Goal: Task Accomplishment & Management: Use online tool/utility

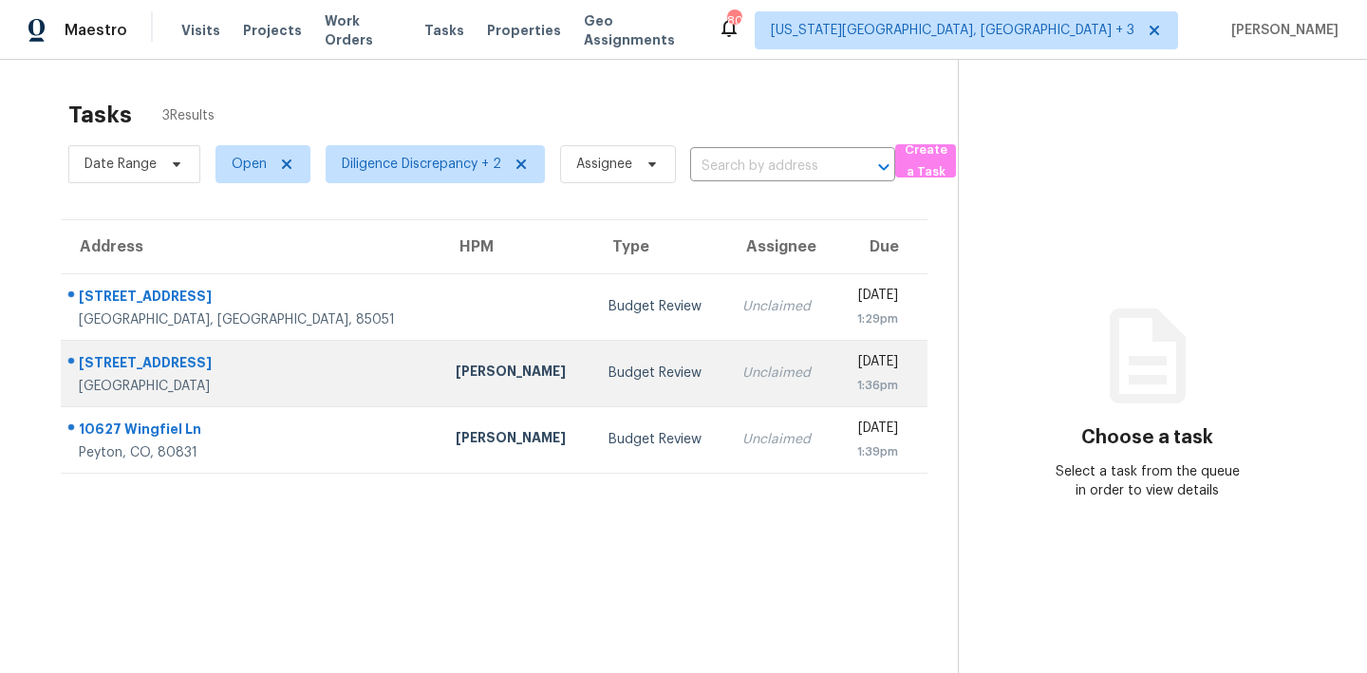
click at [849, 387] on div "1:36pm" at bounding box center [873, 385] width 48 height 19
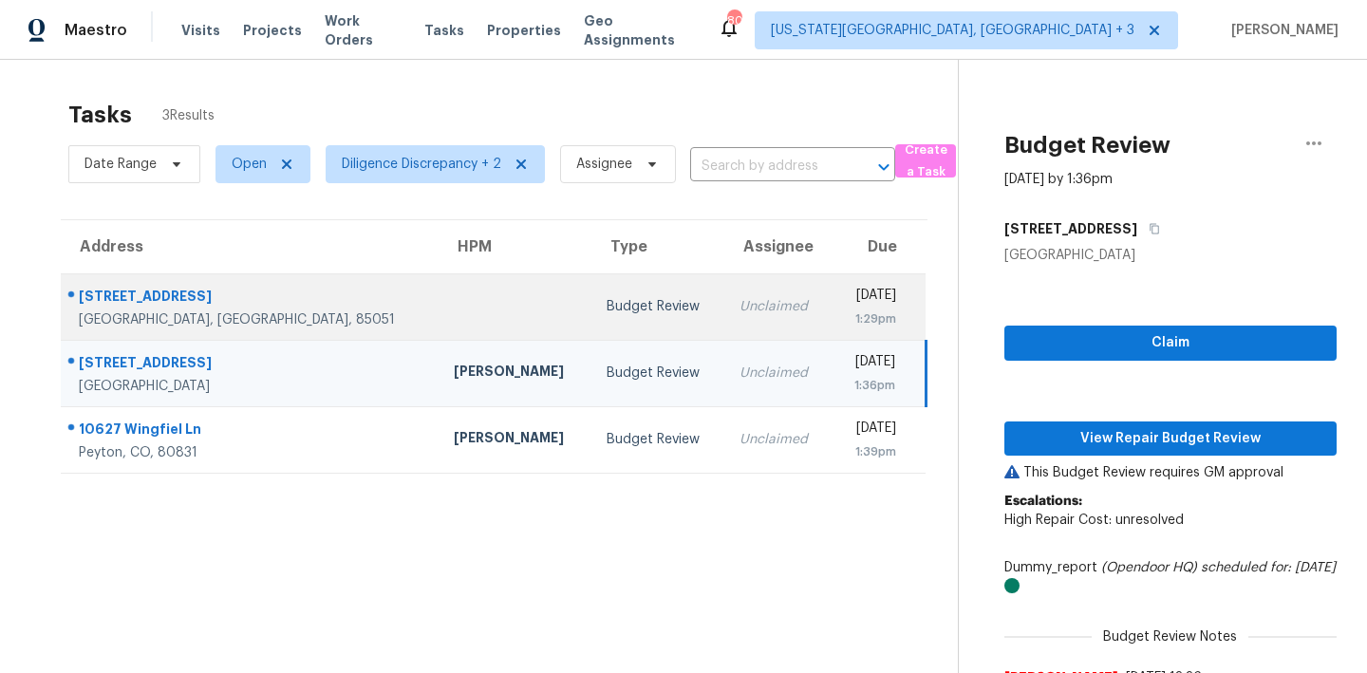
click at [847, 312] on div "1:29pm" at bounding box center [871, 318] width 49 height 19
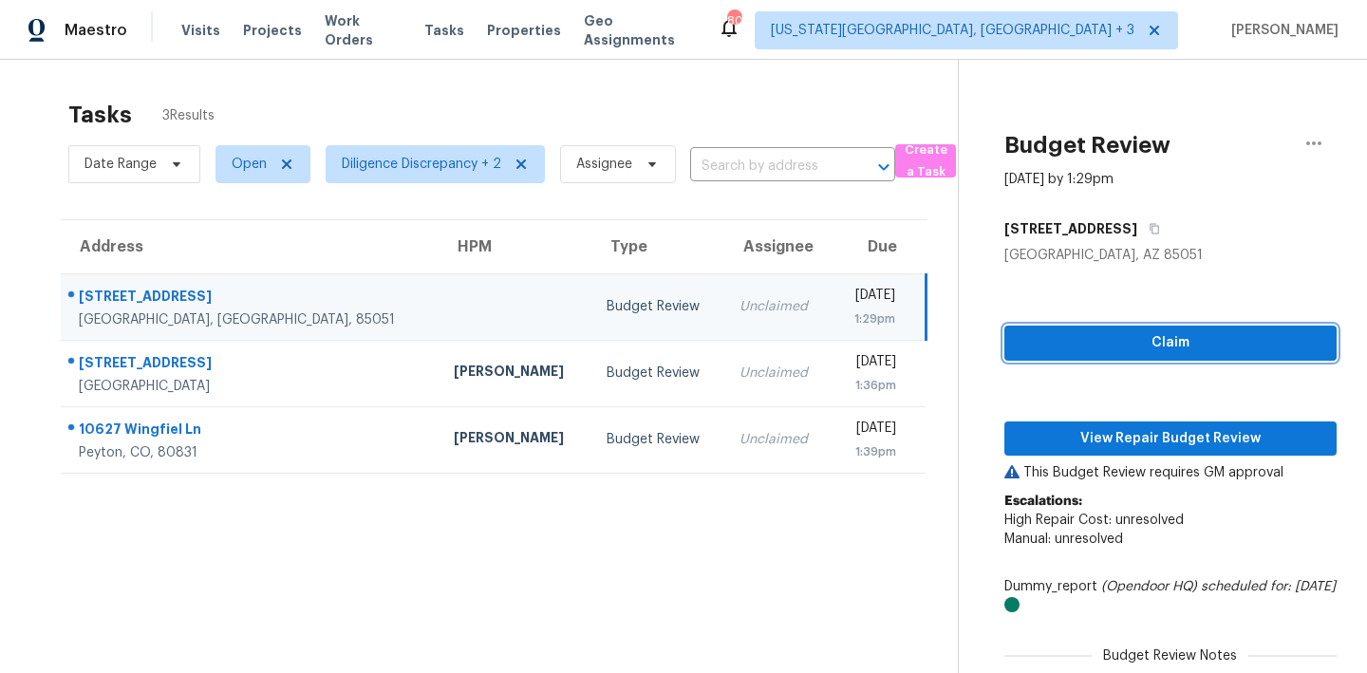
click at [1042, 344] on span "Claim" at bounding box center [1170, 343] width 302 height 24
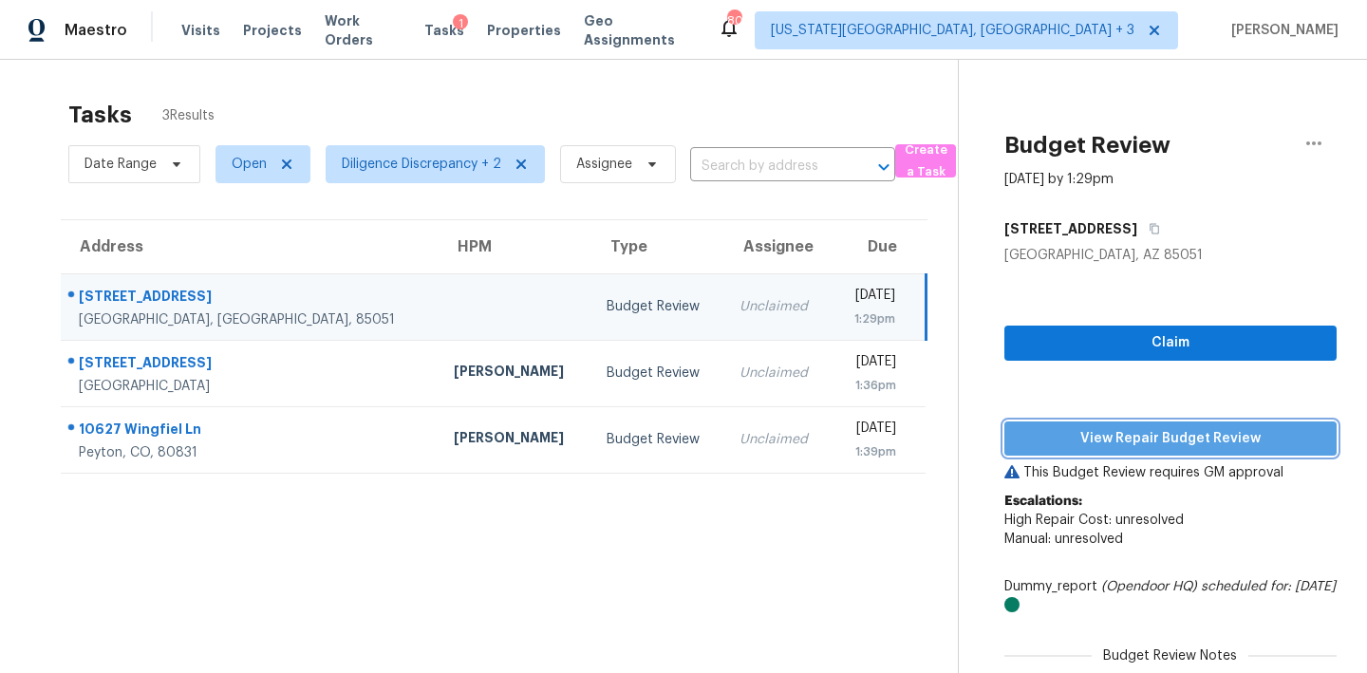
click at [1040, 443] on span "View Repair Budget Review" at bounding box center [1170, 439] width 302 height 24
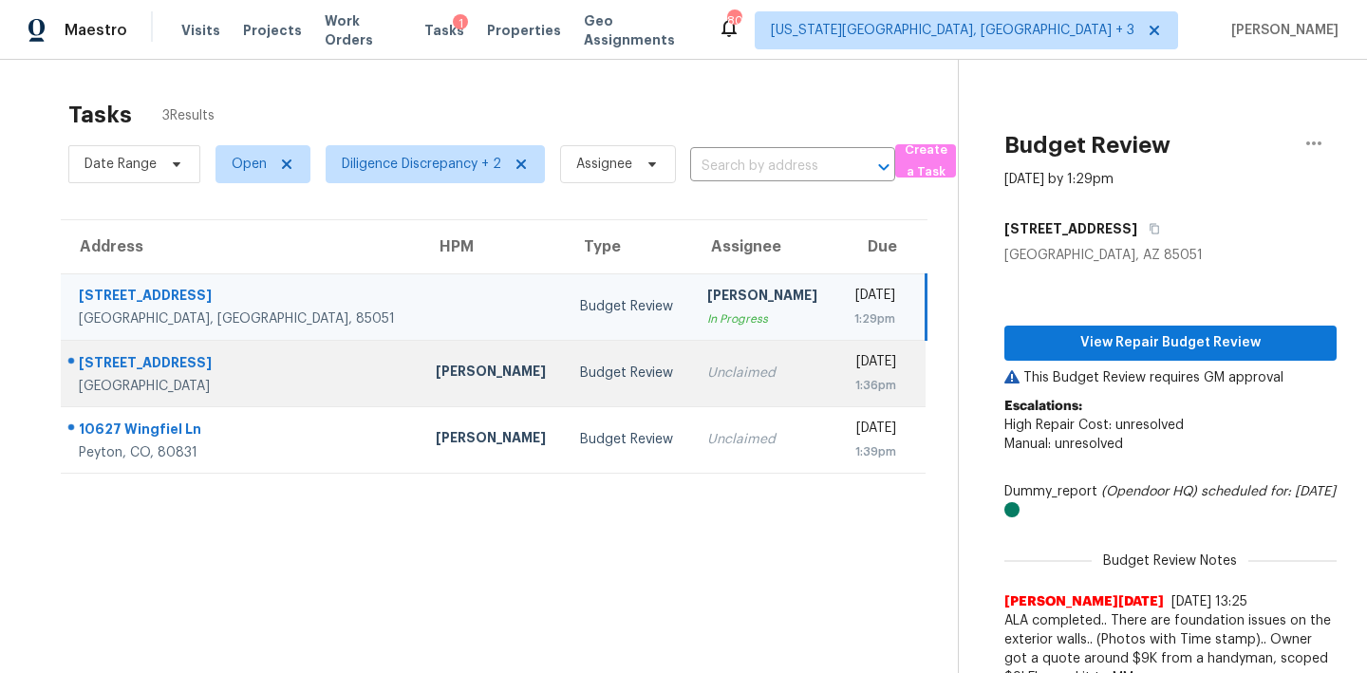
click at [692, 360] on td "Unclaimed" at bounding box center [764, 373] width 144 height 66
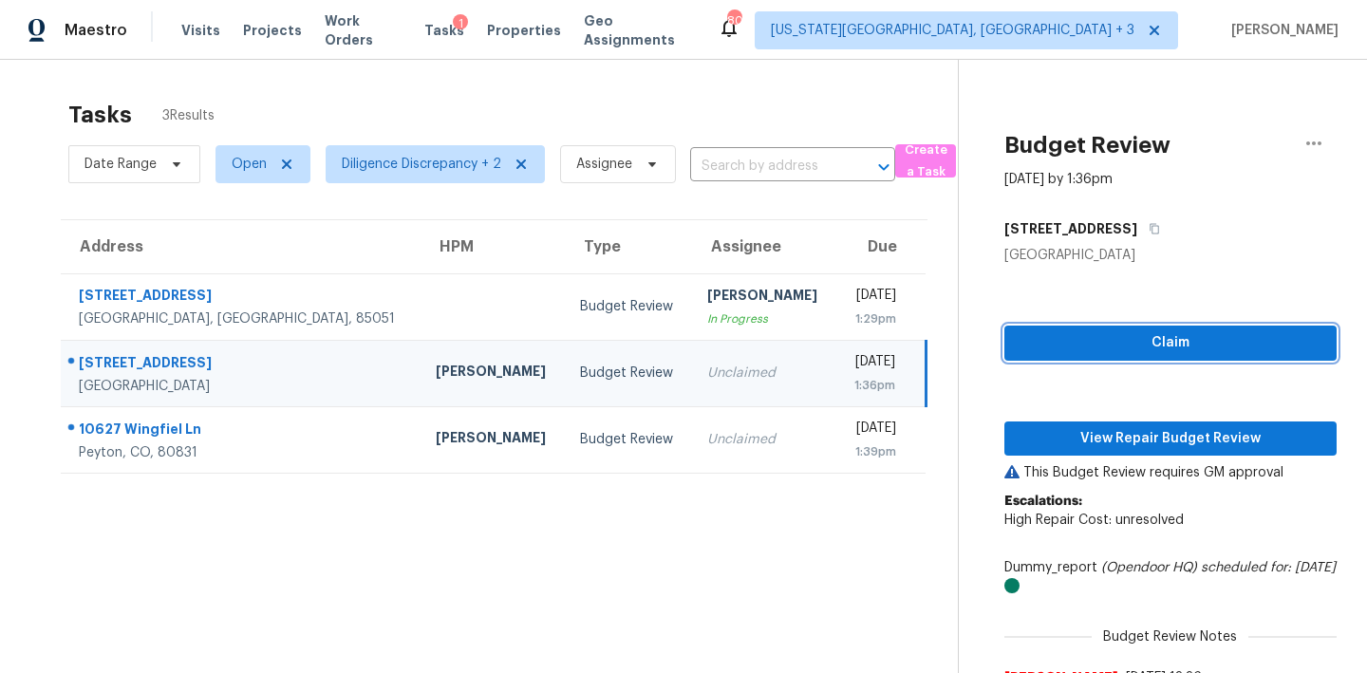
click at [1152, 336] on span "Claim" at bounding box center [1170, 343] width 302 height 24
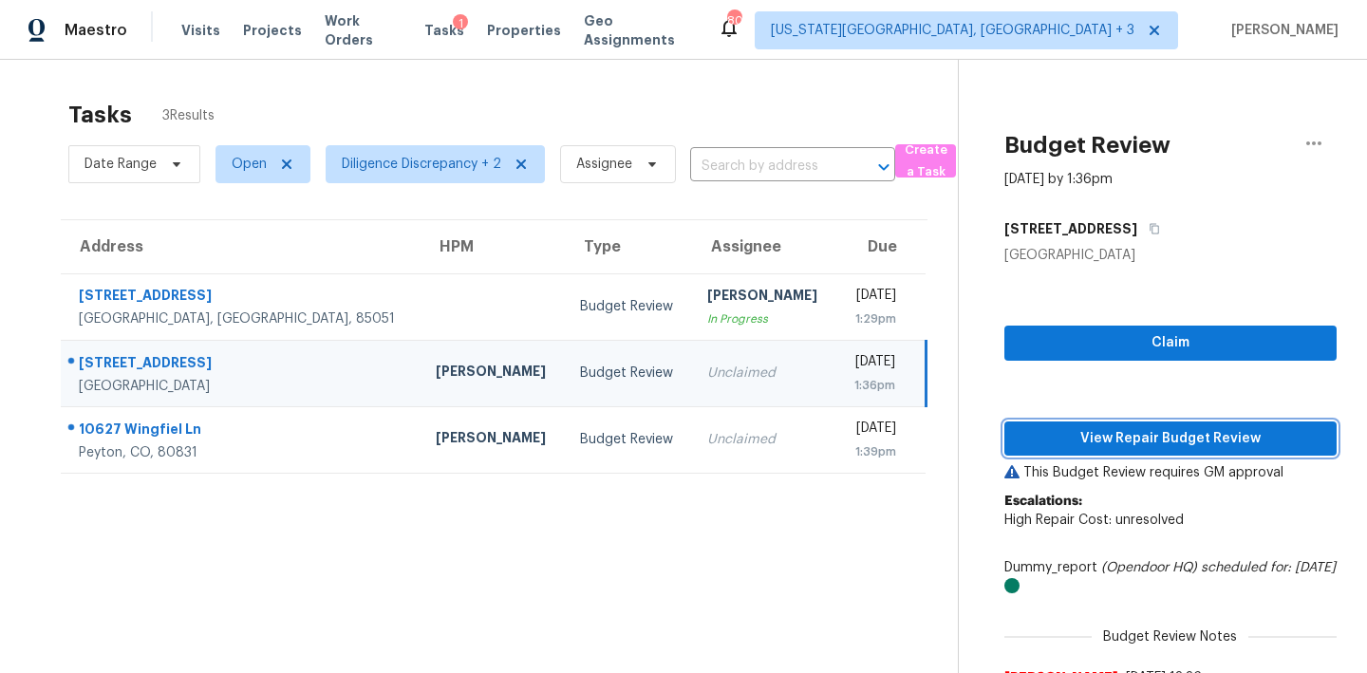
click at [1139, 432] on span "View Repair Budget Review" at bounding box center [1170, 439] width 302 height 24
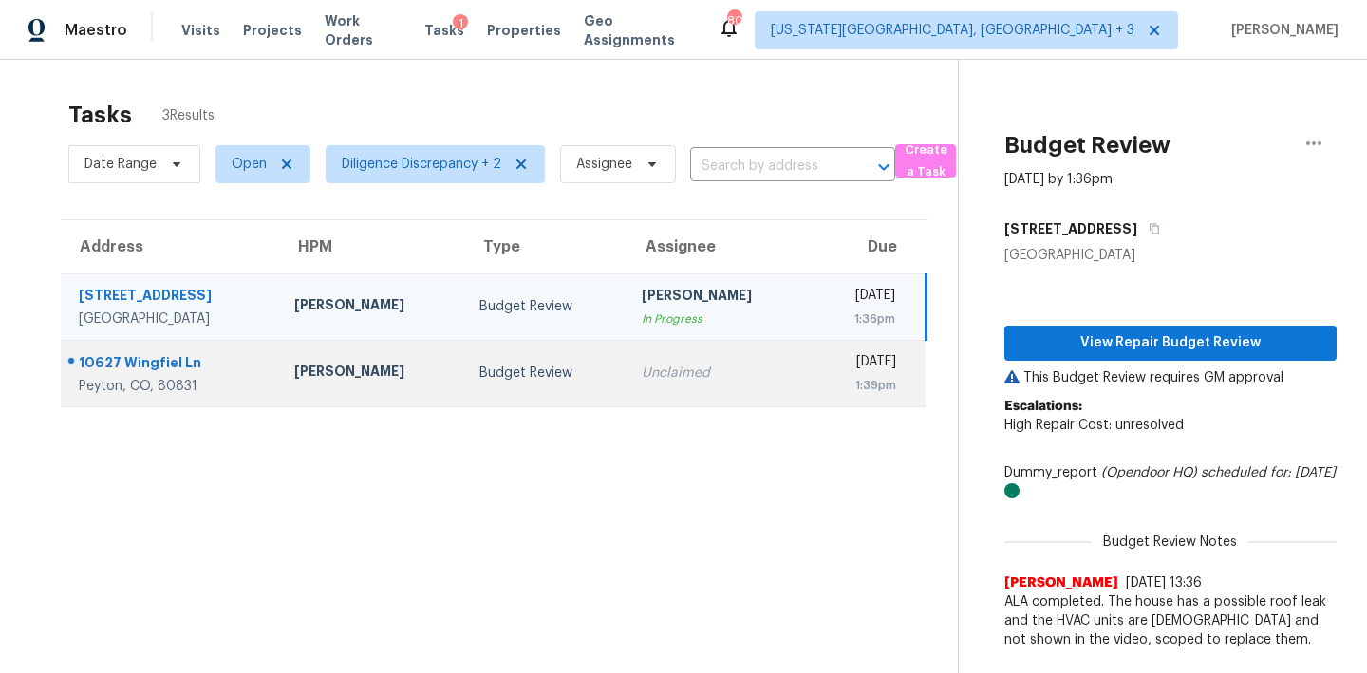
click at [688, 373] on div "Unclaimed" at bounding box center [719, 372] width 155 height 19
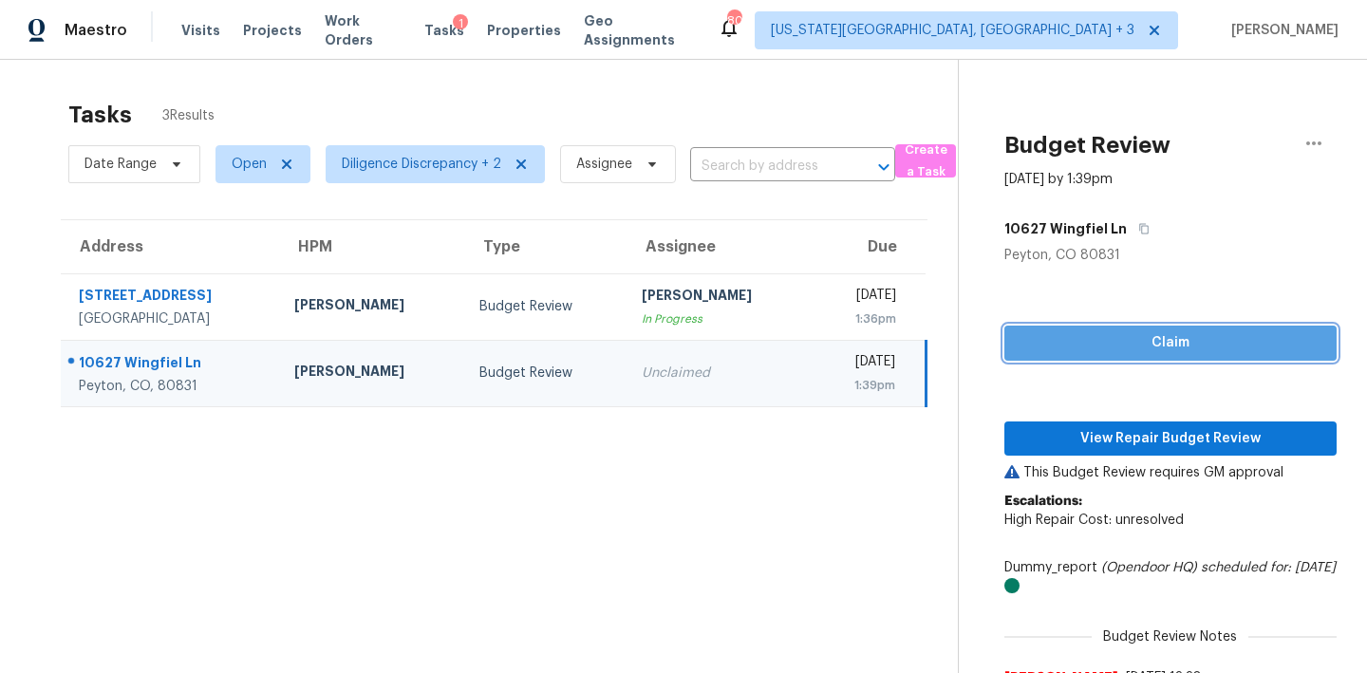
click at [1121, 347] on span "Claim" at bounding box center [1170, 343] width 302 height 24
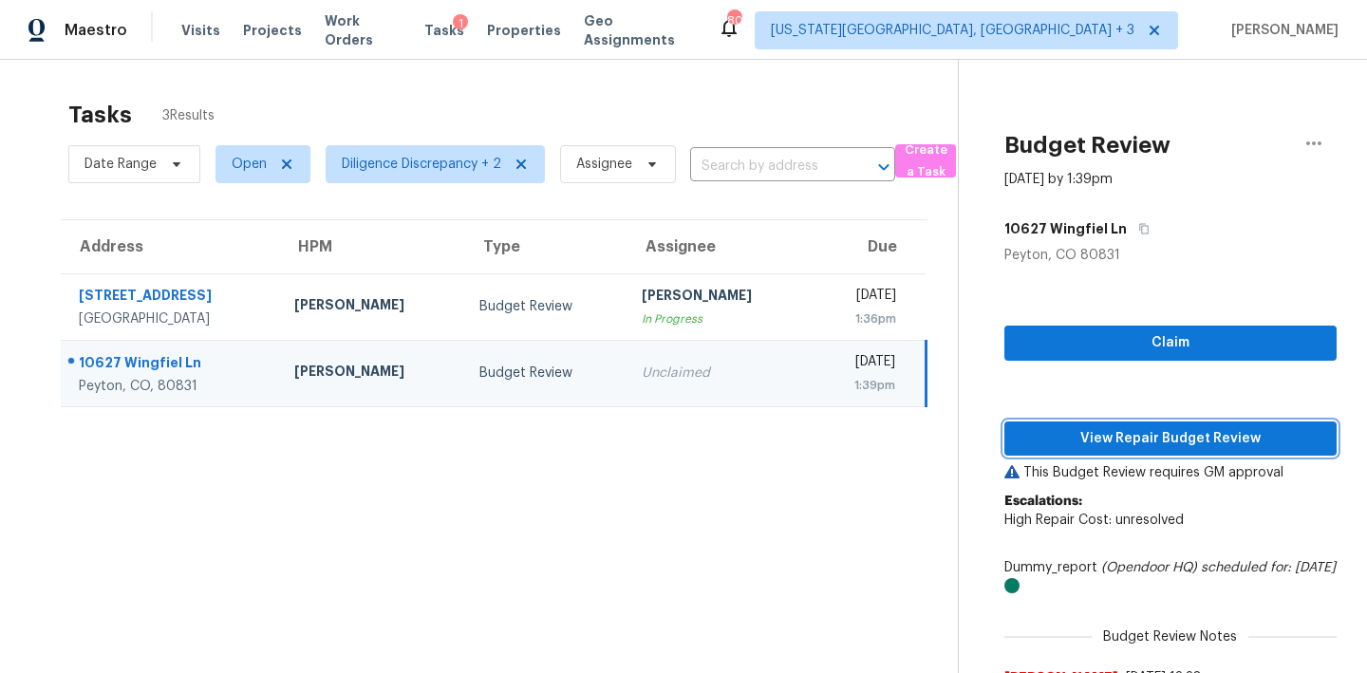
click at [1128, 430] on span "View Repair Budget Review" at bounding box center [1170, 439] width 302 height 24
